Goal: Navigation & Orientation: Understand site structure

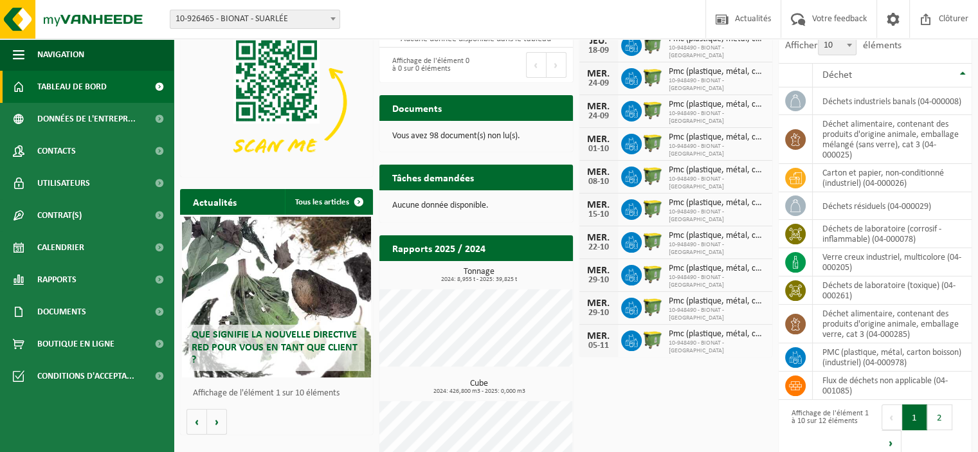
scroll to position [113, 0]
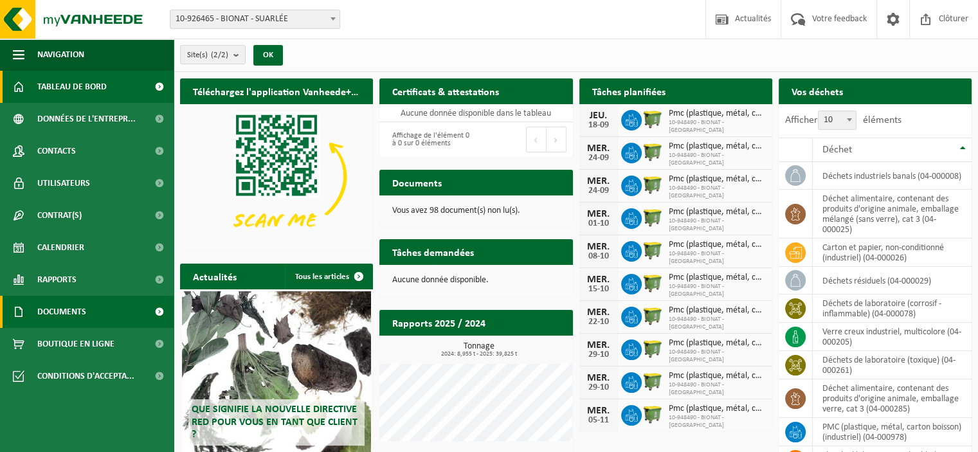
click at [161, 309] on span at bounding box center [159, 312] width 29 height 32
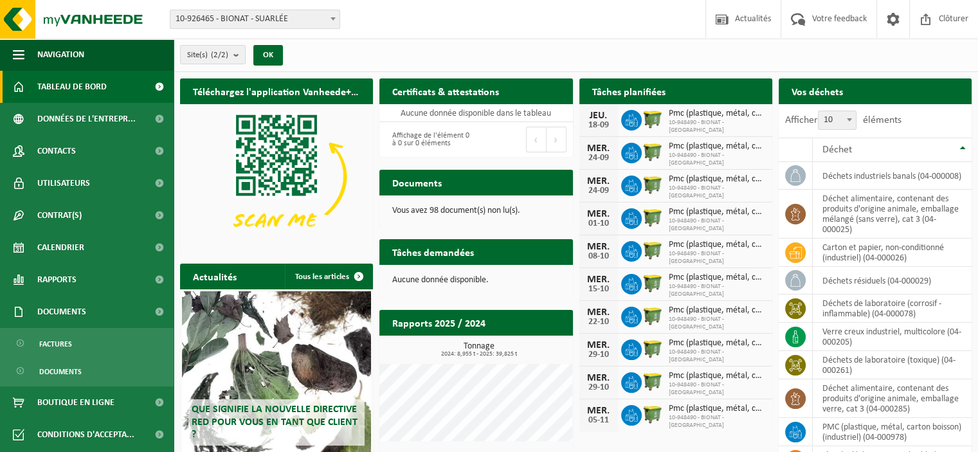
scroll to position [113, 0]
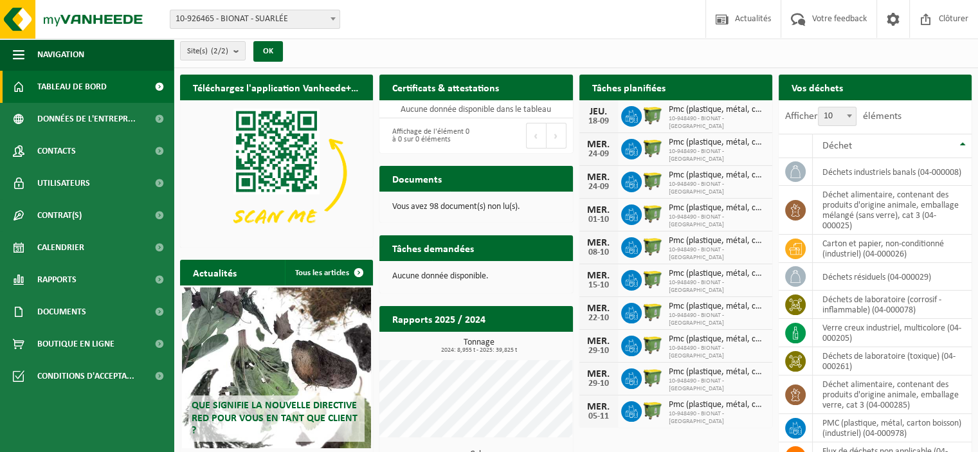
scroll to position [113, 0]
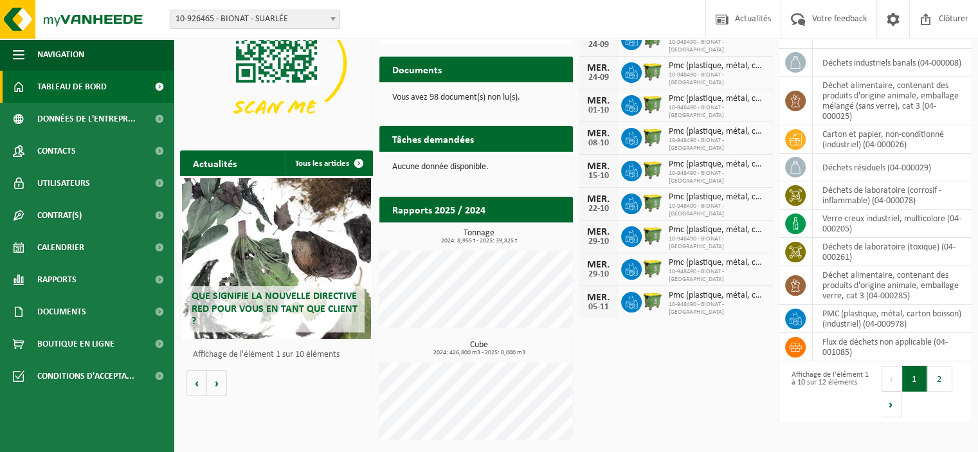
click at [936, 377] on button "2" at bounding box center [940, 379] width 25 height 26
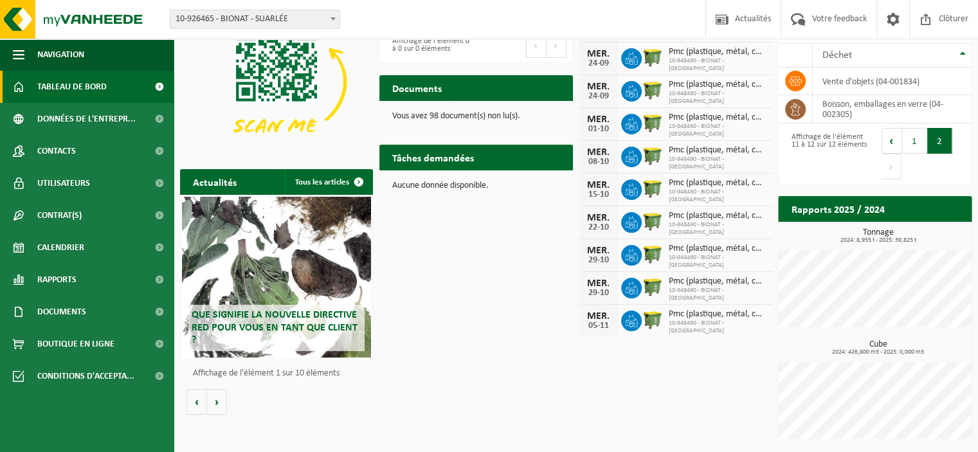
scroll to position [93, 0]
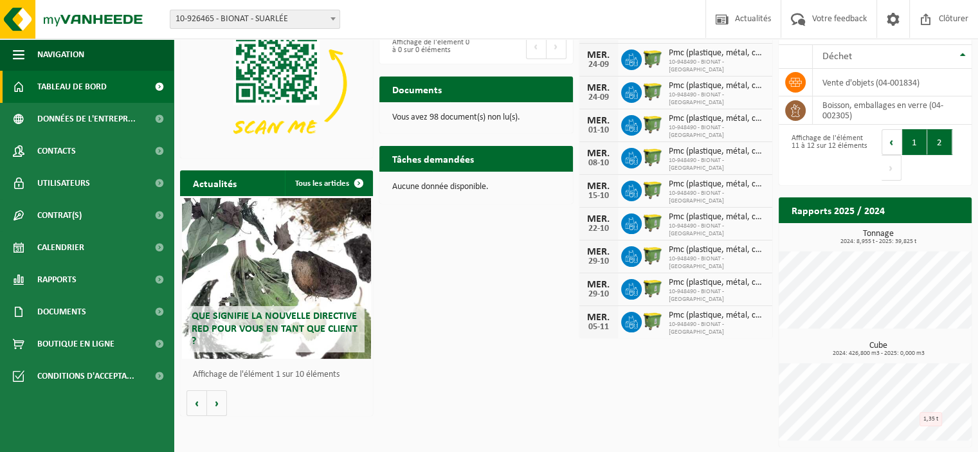
click at [911, 143] on button "1" at bounding box center [915, 142] width 25 height 26
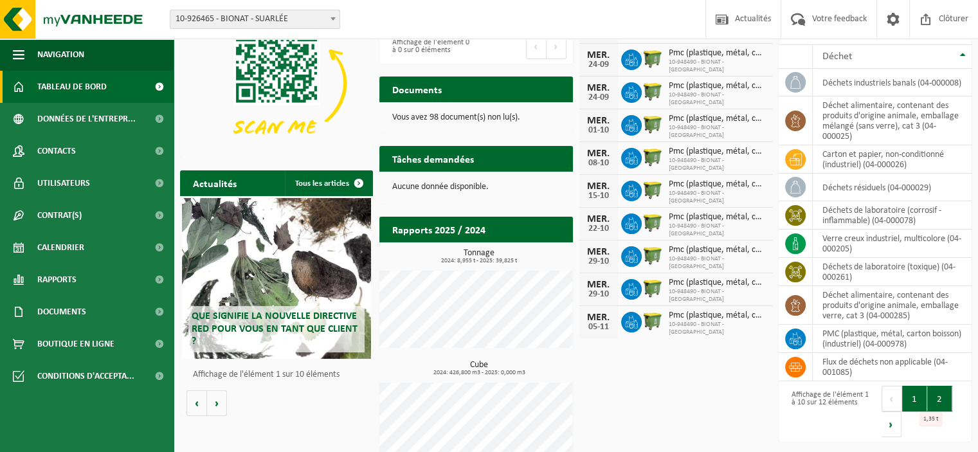
click at [944, 399] on button "2" at bounding box center [940, 399] width 25 height 26
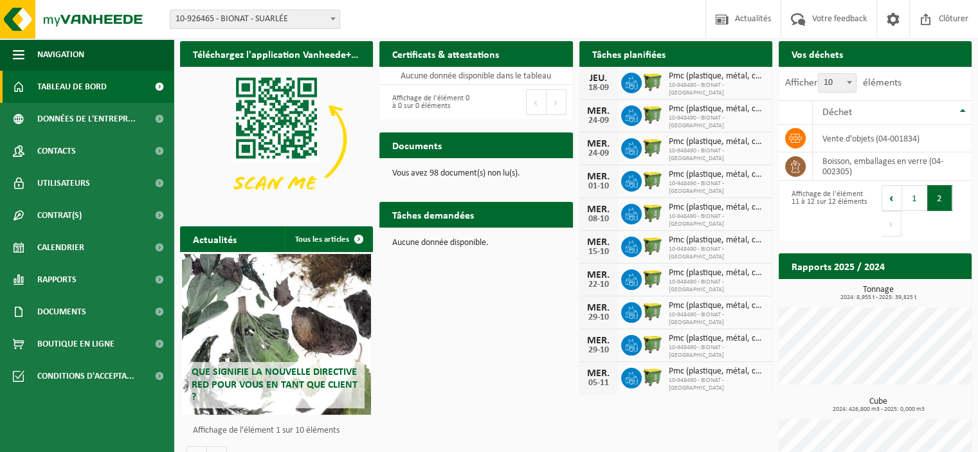
scroll to position [0, 0]
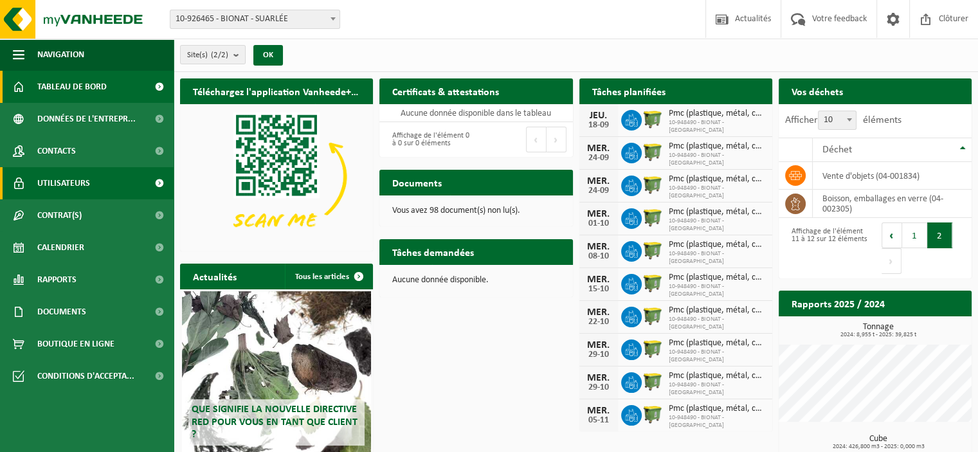
click at [41, 183] on span "Utilisateurs" at bounding box center [63, 183] width 53 height 32
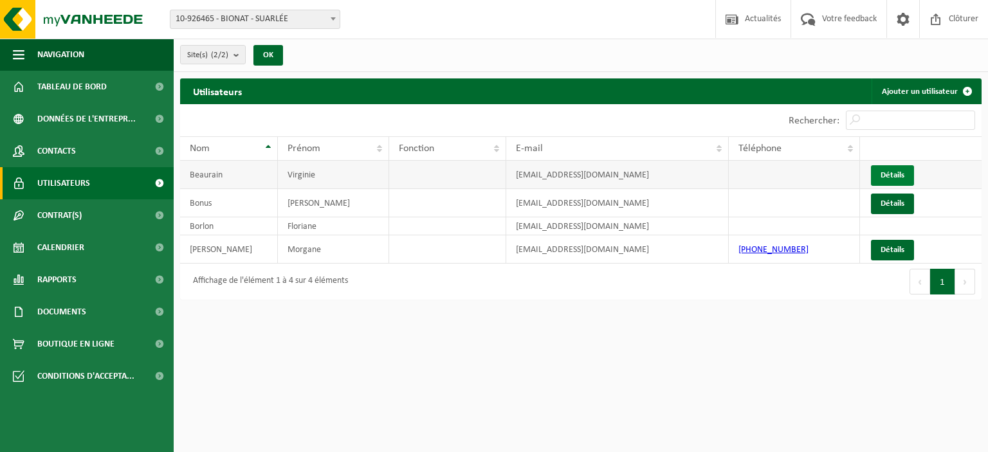
click at [885, 179] on link "Détails" at bounding box center [892, 175] width 43 height 21
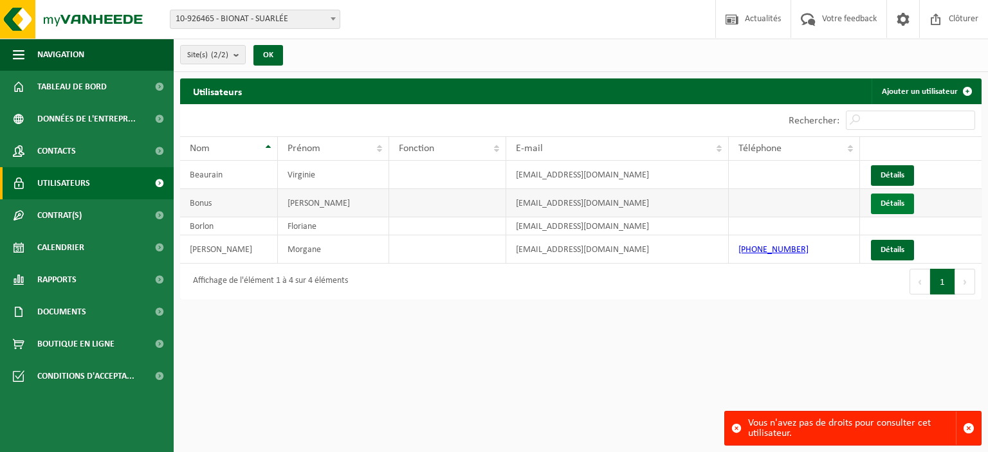
click at [885, 205] on link "Détails" at bounding box center [892, 204] width 43 height 21
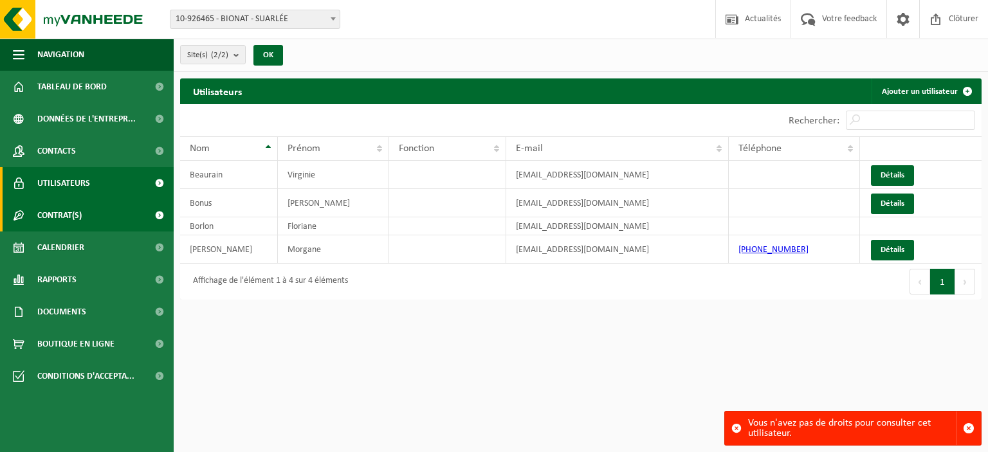
click at [39, 216] on span "Contrat(s)" at bounding box center [59, 215] width 44 height 32
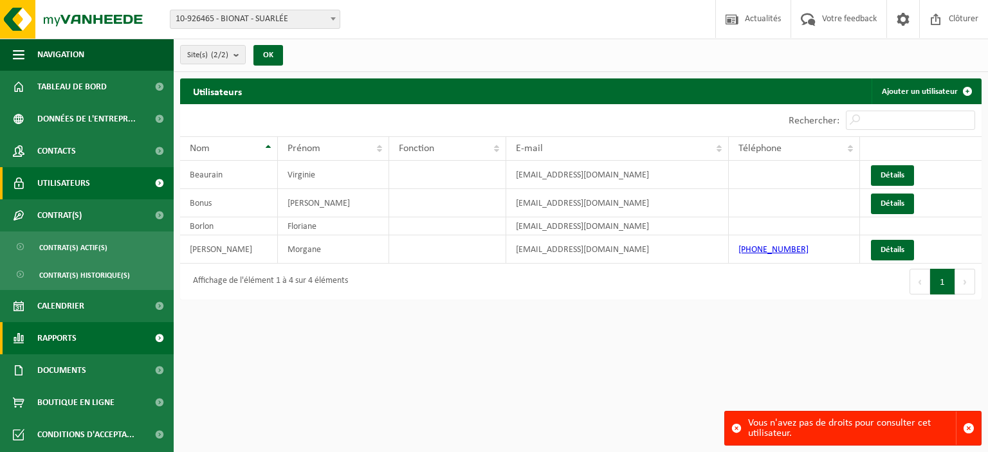
click at [61, 334] on span "Rapports" at bounding box center [56, 338] width 39 height 32
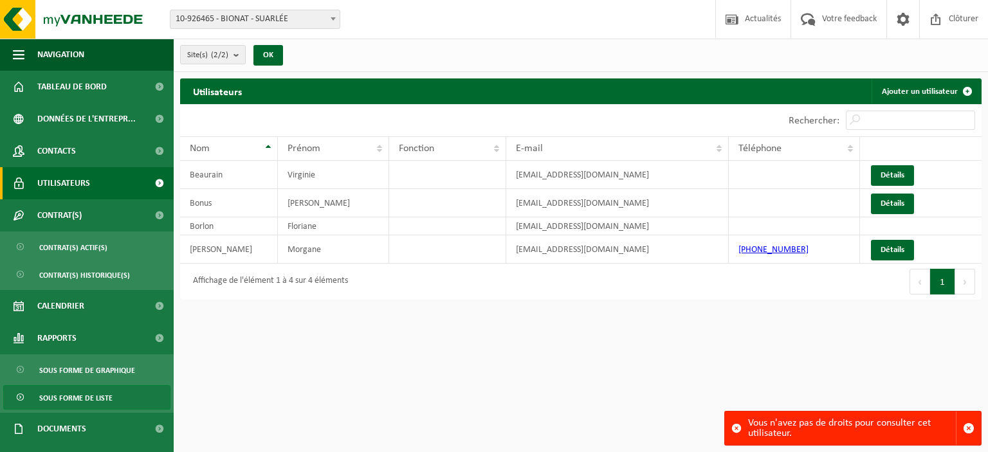
scroll to position [57, 0]
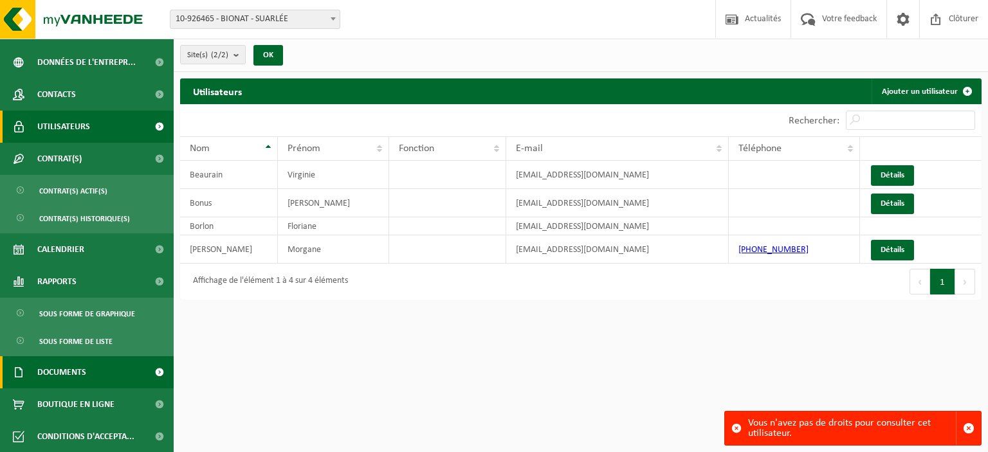
click at [46, 372] on span "Documents" at bounding box center [61, 372] width 49 height 32
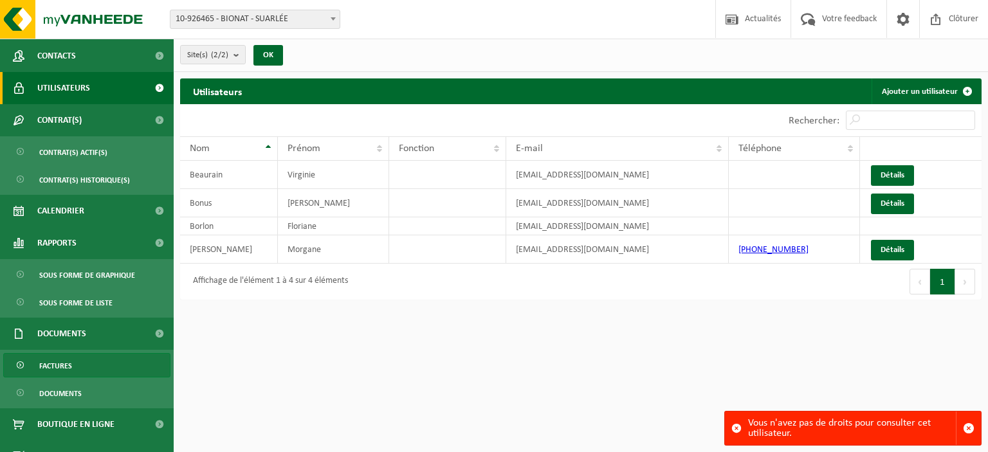
scroll to position [116, 0]
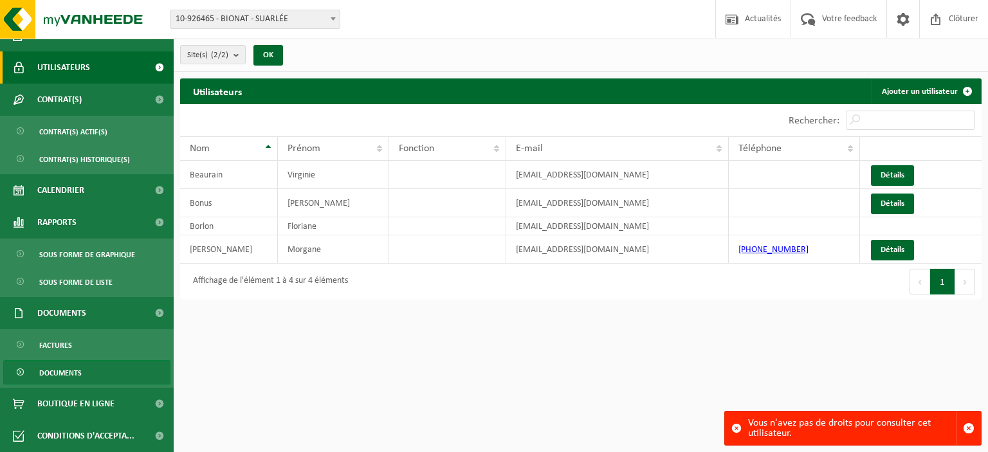
click at [59, 365] on span "Documents" at bounding box center [60, 373] width 42 height 24
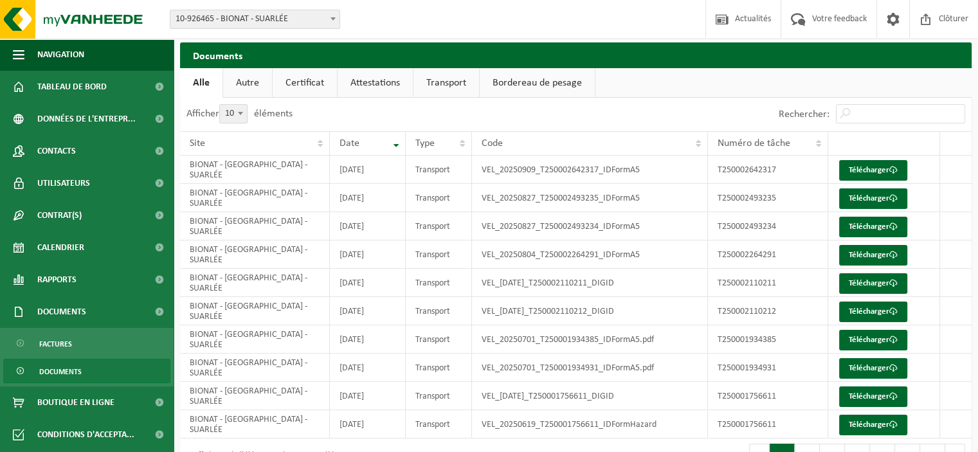
scroll to position [69, 0]
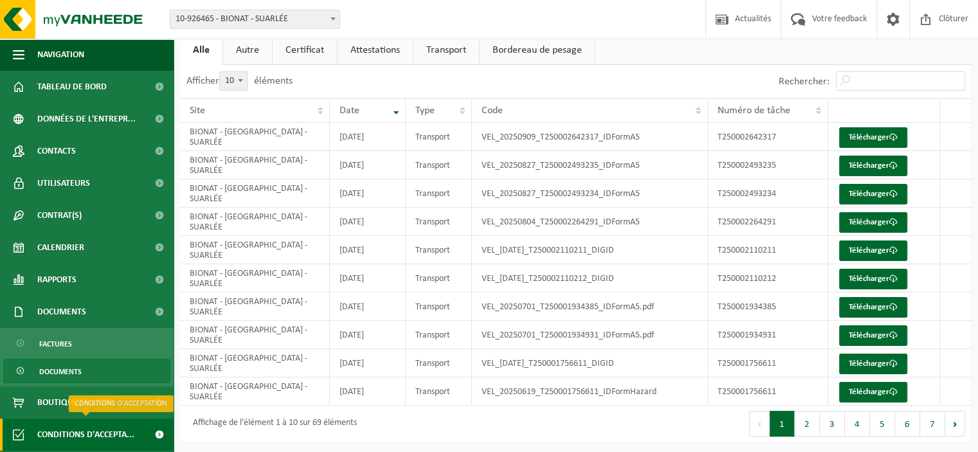
click at [54, 439] on span "Conditions d'accepta..." at bounding box center [85, 435] width 97 height 32
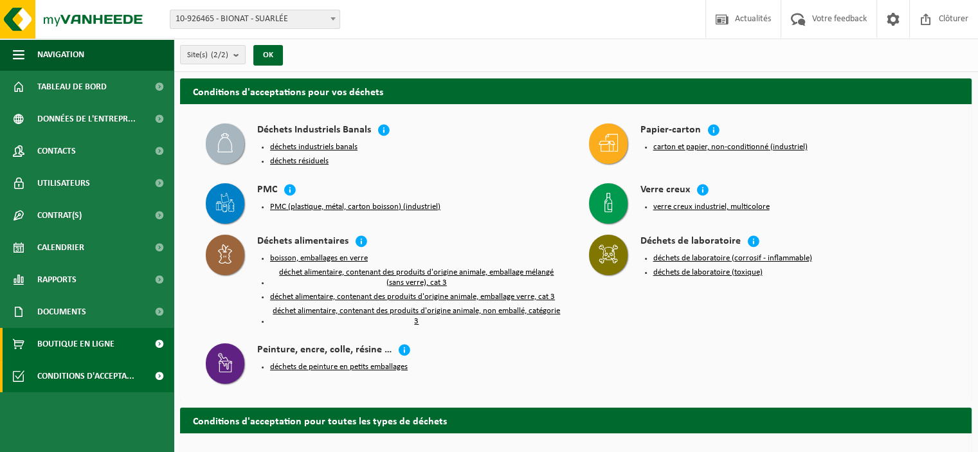
click at [98, 344] on span "Boutique en ligne" at bounding box center [75, 344] width 77 height 32
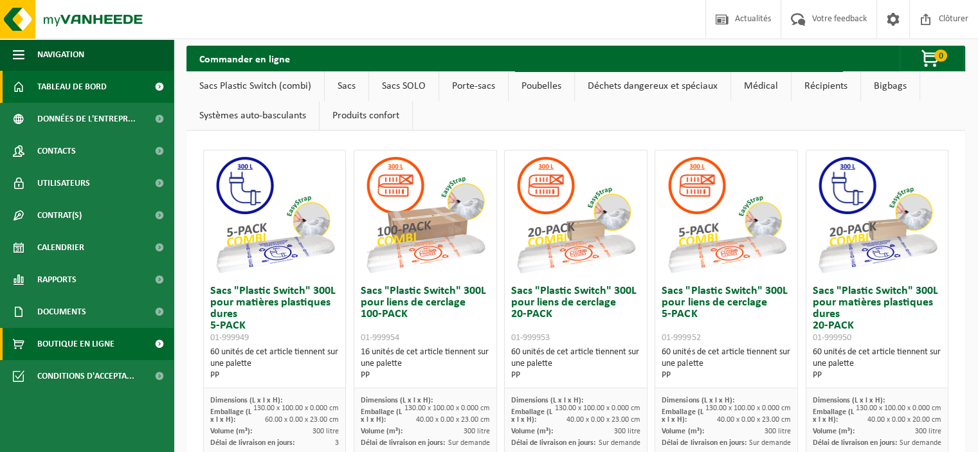
click at [58, 76] on span "Tableau de bord" at bounding box center [71, 87] width 69 height 32
